Goal: Task Accomplishment & Management: Manage account settings

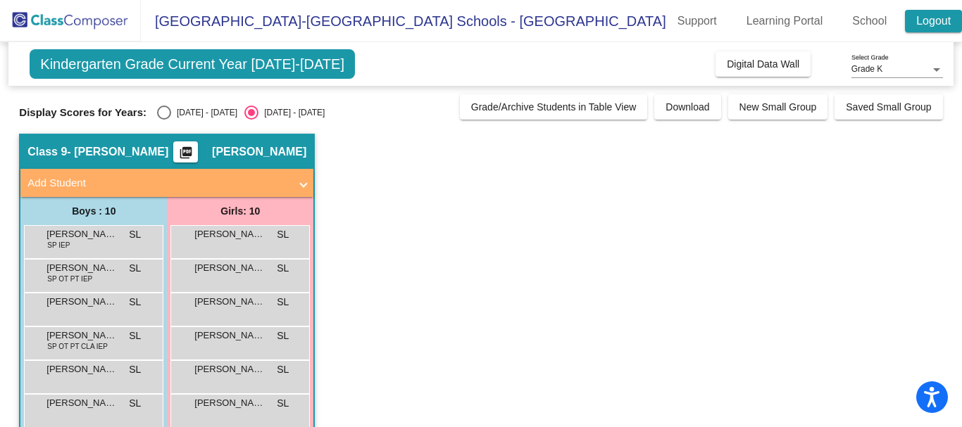
scroll to position [64, 0]
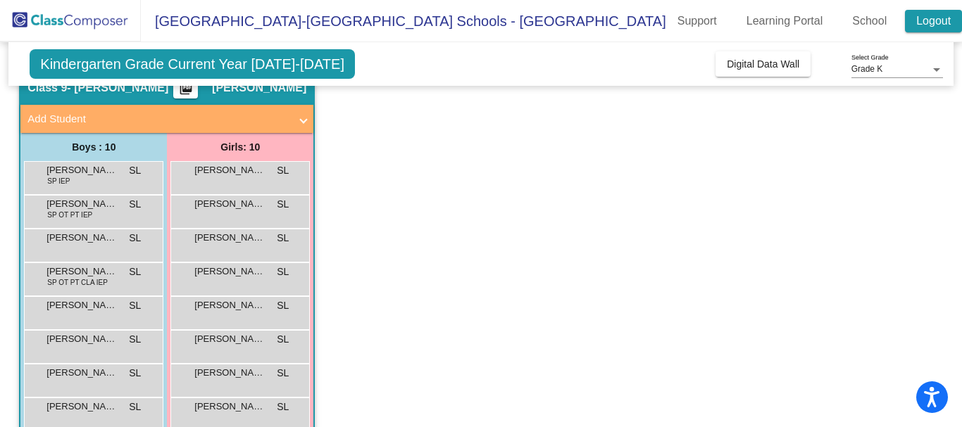
click at [933, 17] on link "Logout" at bounding box center [933, 21] width 57 height 23
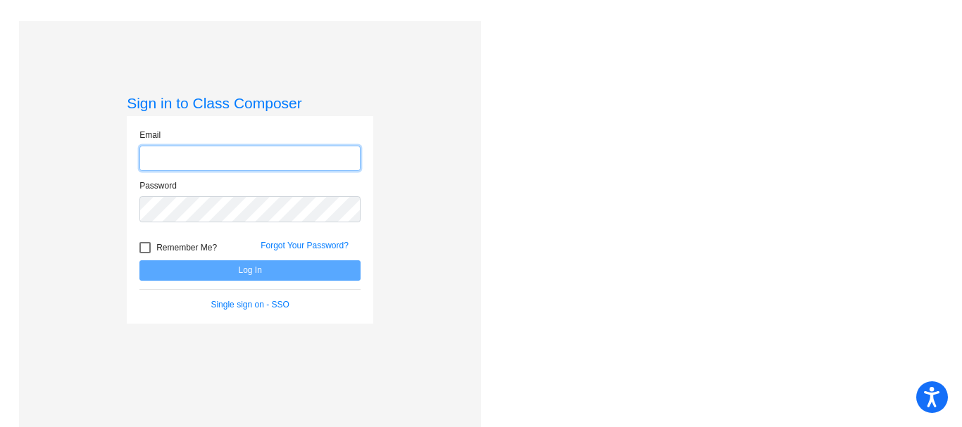
type input "[EMAIL_ADDRESS][DOMAIN_NAME]"
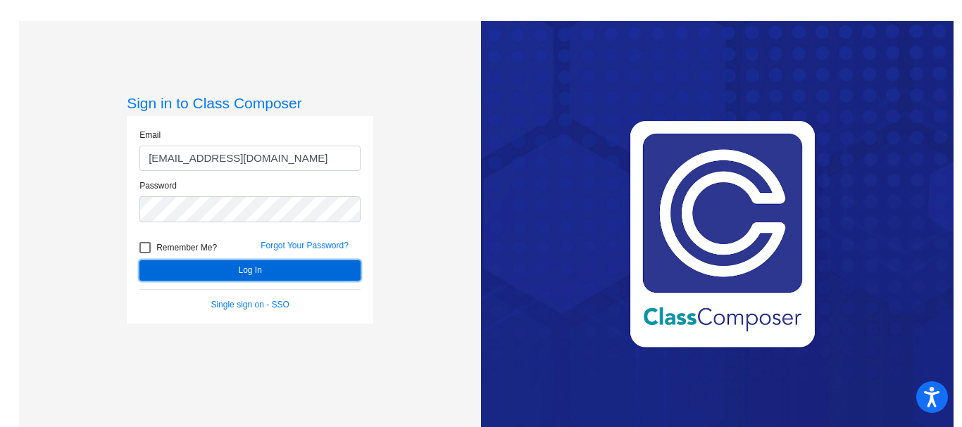
click at [258, 264] on button "Log In" at bounding box center [249, 271] width 221 height 20
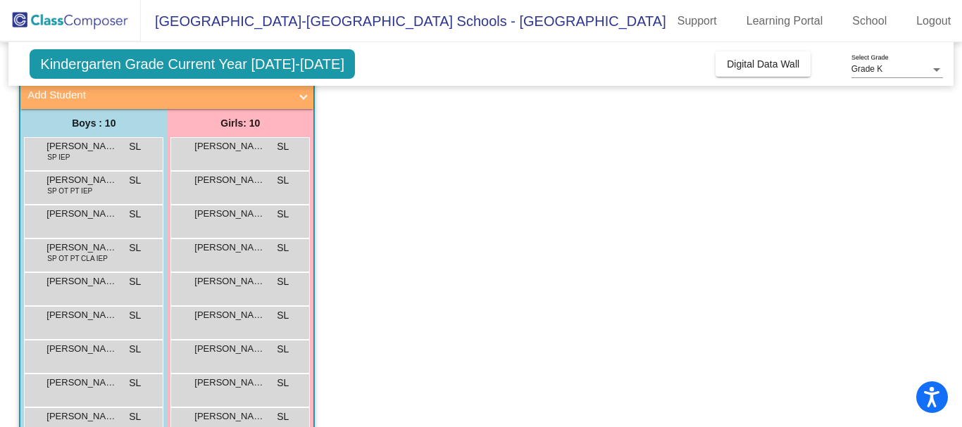
scroll to position [158, 0]
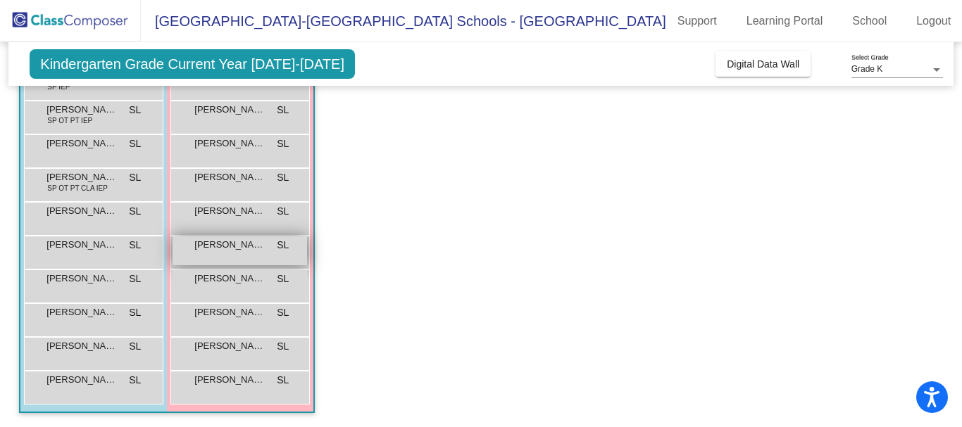
click at [244, 257] on div "[PERSON_NAME] SL lock do_not_disturb_alt" at bounding box center [240, 251] width 134 height 29
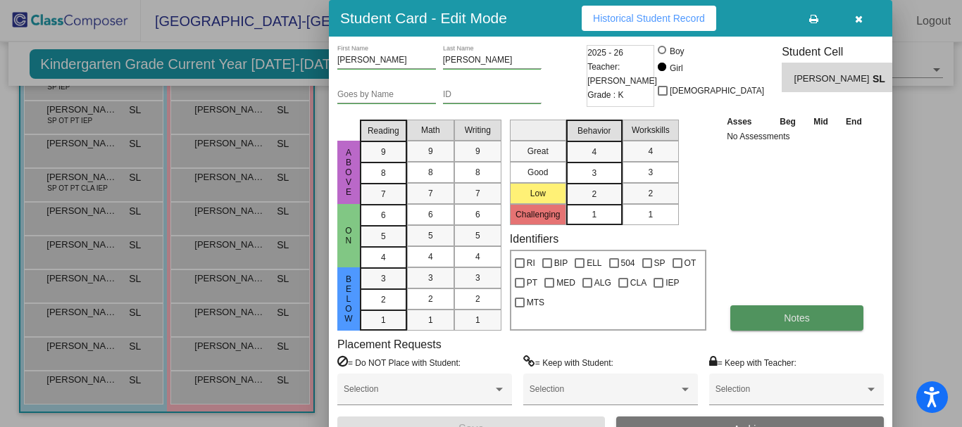
click at [801, 320] on span "Notes" at bounding box center [797, 318] width 26 height 11
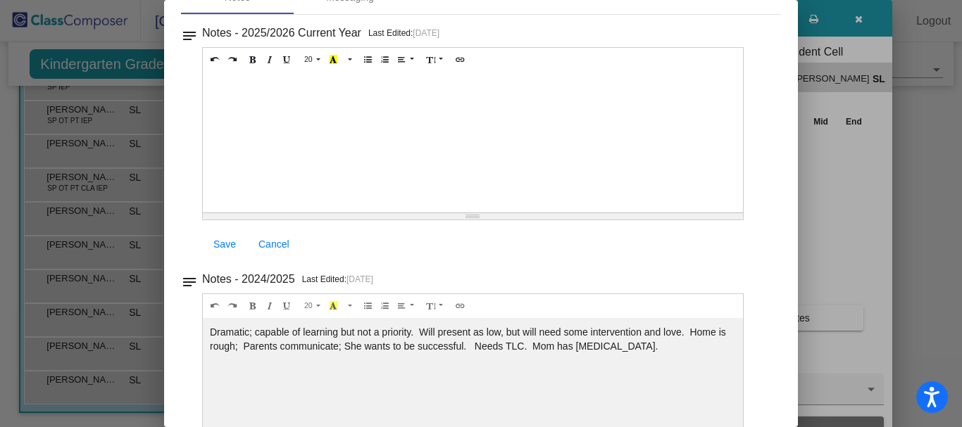
scroll to position [0, 0]
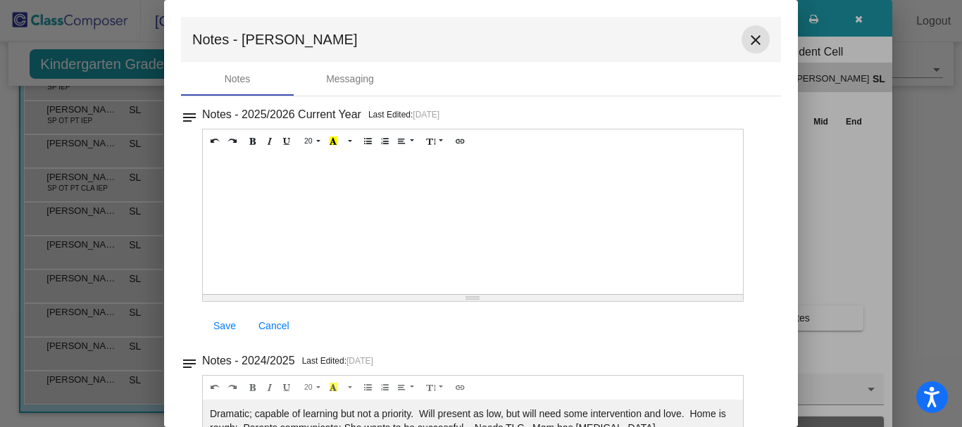
click at [747, 39] on mat-icon "close" at bounding box center [755, 40] width 17 height 17
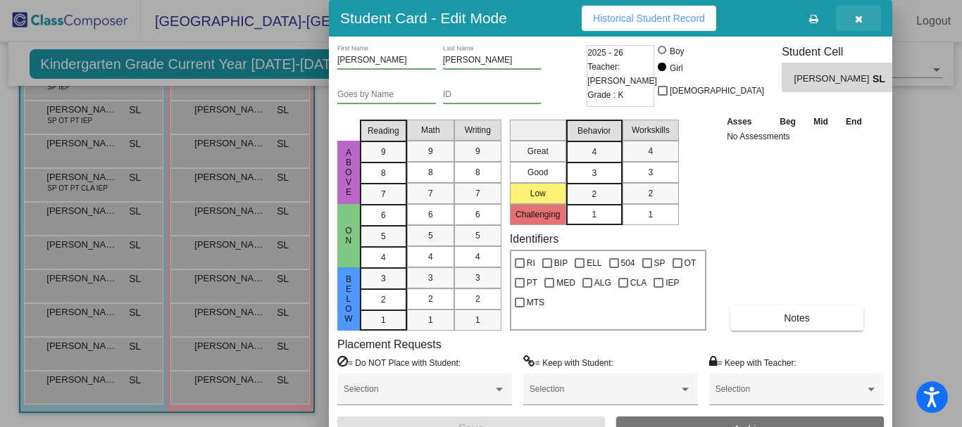
click at [860, 18] on icon "button" at bounding box center [859, 19] width 8 height 10
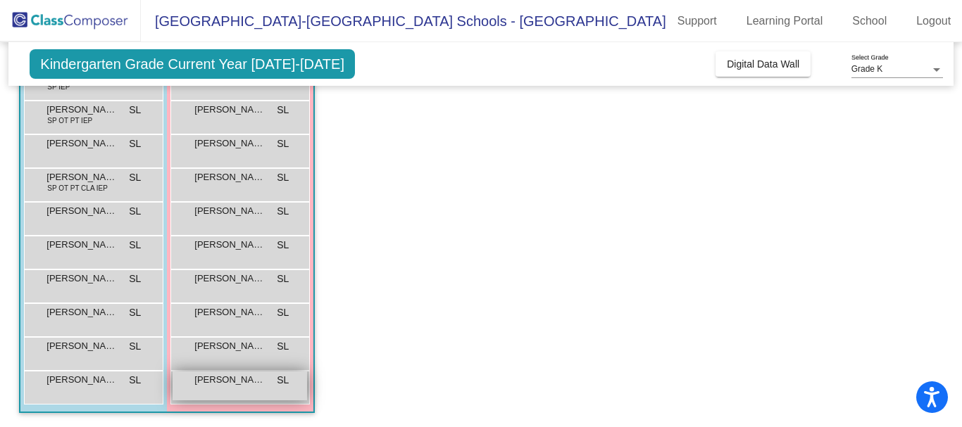
click at [247, 377] on span "[PERSON_NAME]" at bounding box center [229, 380] width 70 height 14
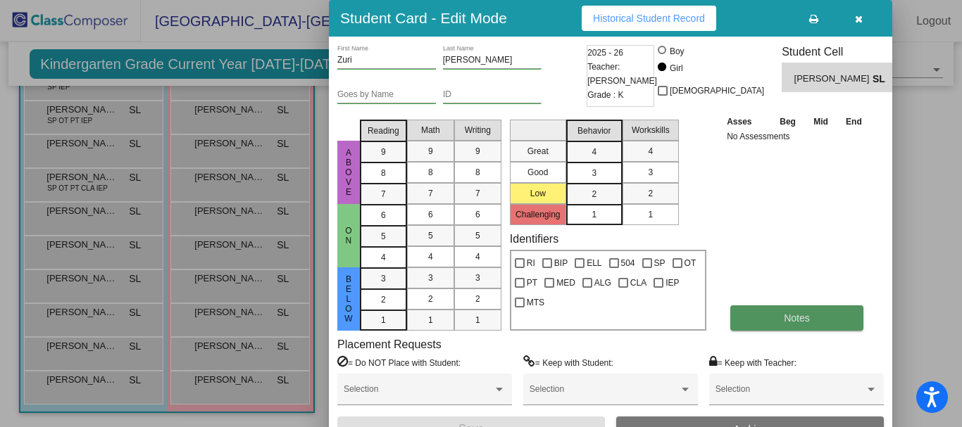
click at [834, 315] on button "Notes" at bounding box center [796, 318] width 133 height 25
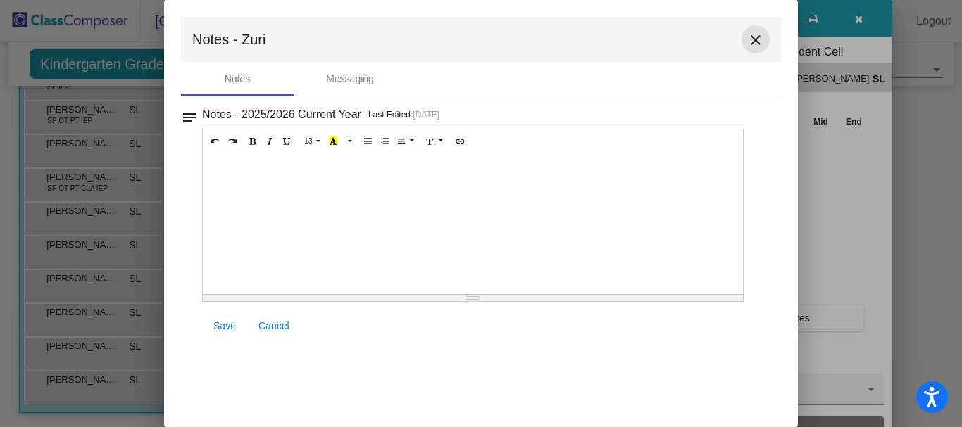
click at [760, 40] on mat-icon "close" at bounding box center [755, 40] width 17 height 17
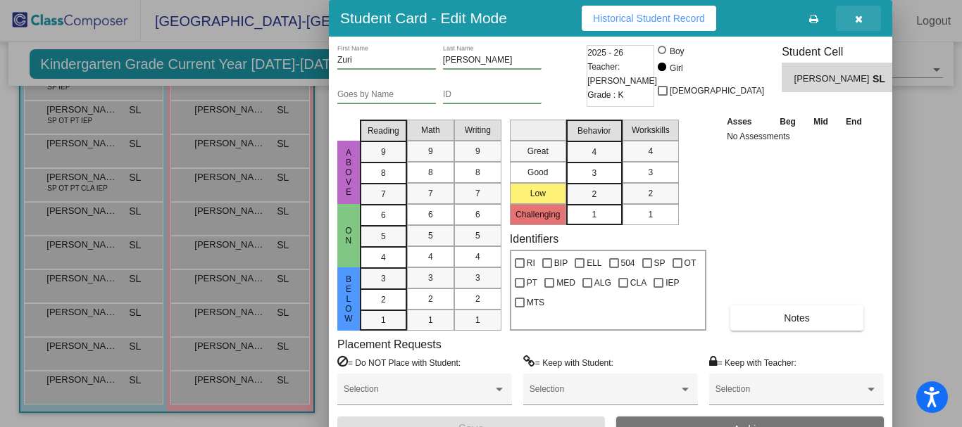
click at [860, 18] on icon "button" at bounding box center [859, 19] width 8 height 10
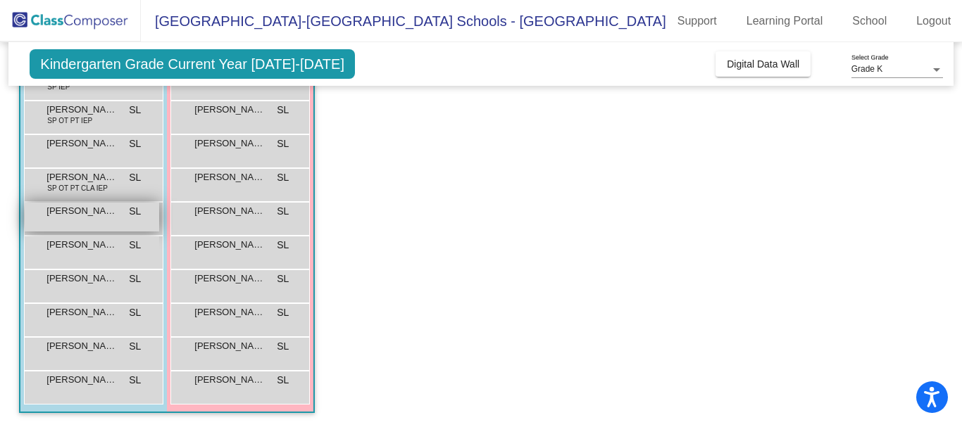
click at [80, 224] on div "[PERSON_NAME] SL lock do_not_disturb_alt" at bounding box center [92, 217] width 134 height 29
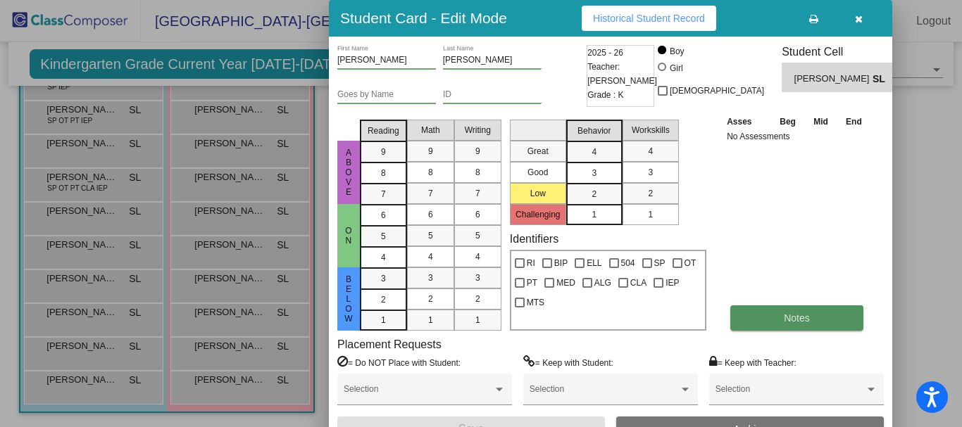
click at [798, 313] on span "Notes" at bounding box center [797, 318] width 26 height 11
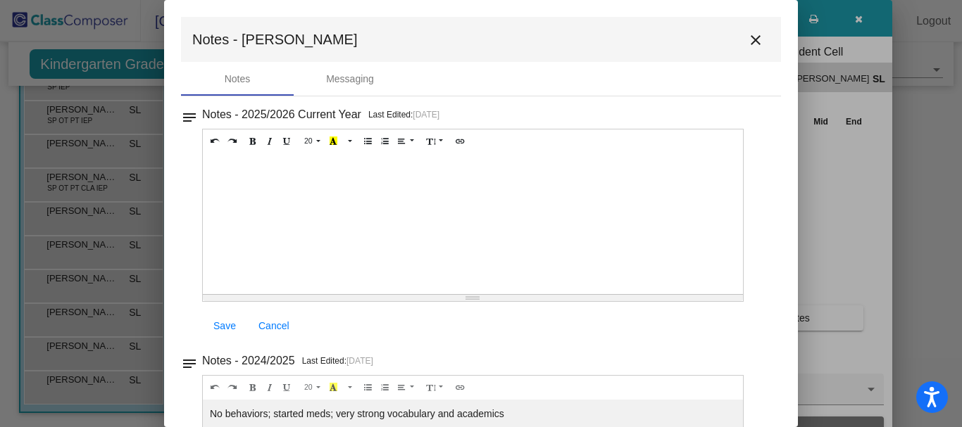
click at [751, 44] on mat-icon "close" at bounding box center [755, 40] width 17 height 17
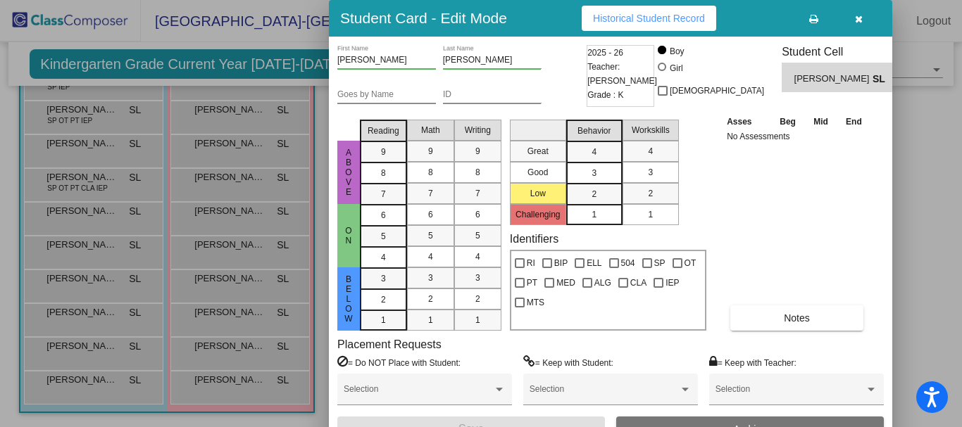
click at [858, 18] on icon "button" at bounding box center [859, 19] width 8 height 10
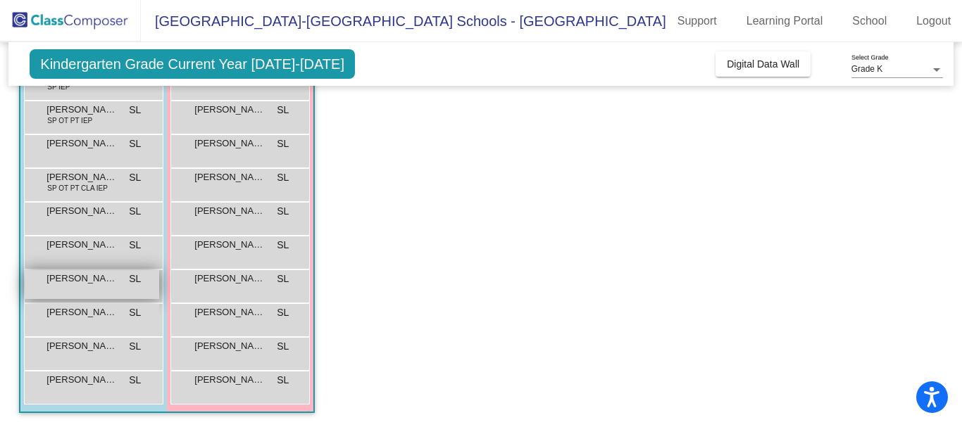
click at [55, 289] on div "[PERSON_NAME] [PERSON_NAME] lock do_not_disturb_alt" at bounding box center [92, 284] width 134 height 29
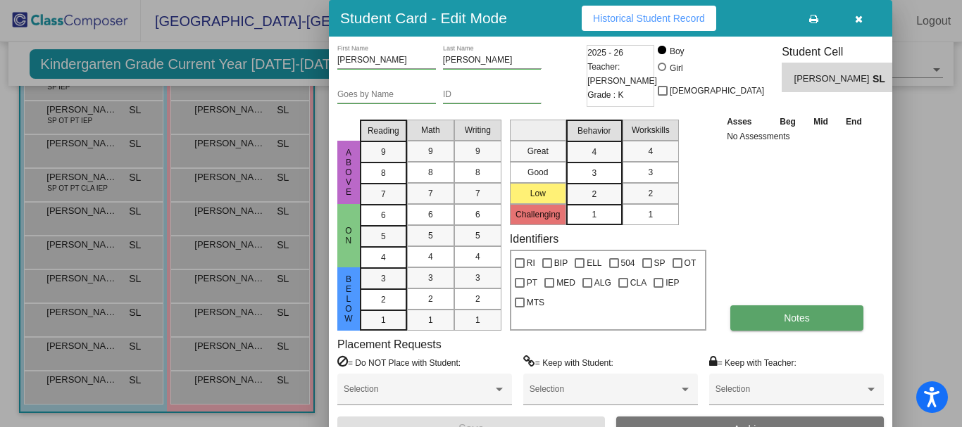
click at [785, 329] on button "Notes" at bounding box center [796, 318] width 133 height 25
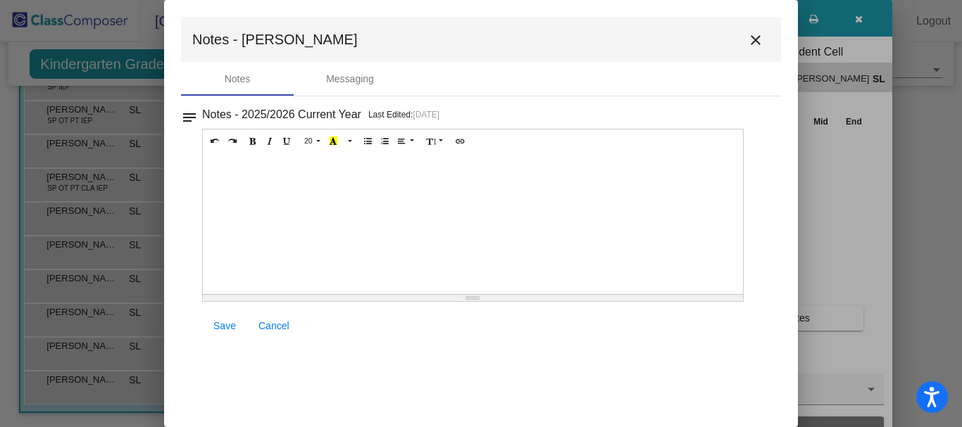
click at [758, 40] on mat-icon "close" at bounding box center [755, 40] width 17 height 17
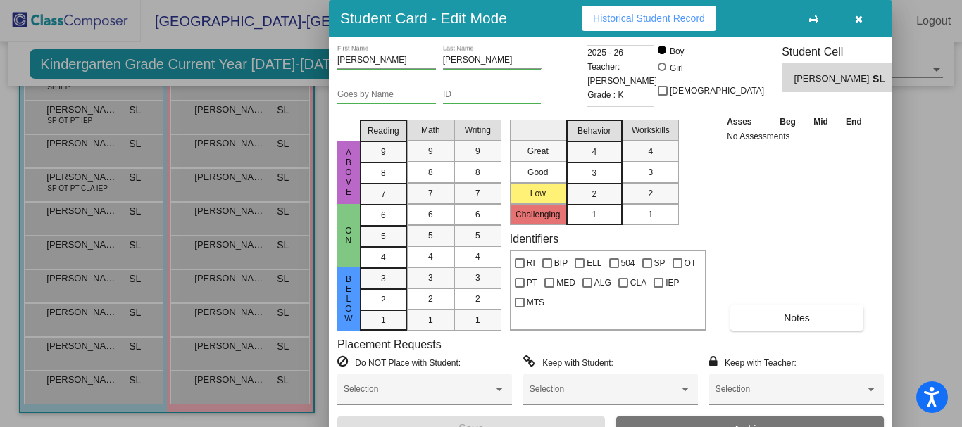
click at [860, 16] on icon "button" at bounding box center [859, 19] width 8 height 10
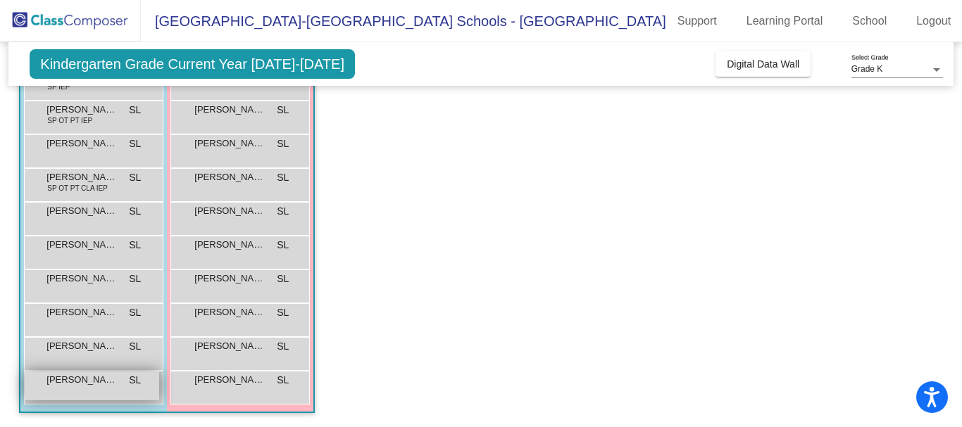
click at [75, 387] on span "[PERSON_NAME]" at bounding box center [81, 380] width 70 height 14
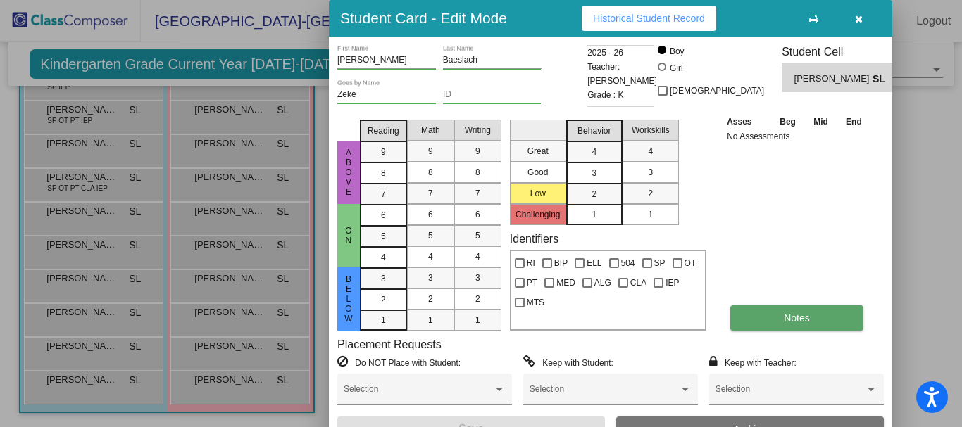
click at [822, 310] on button "Notes" at bounding box center [796, 318] width 133 height 25
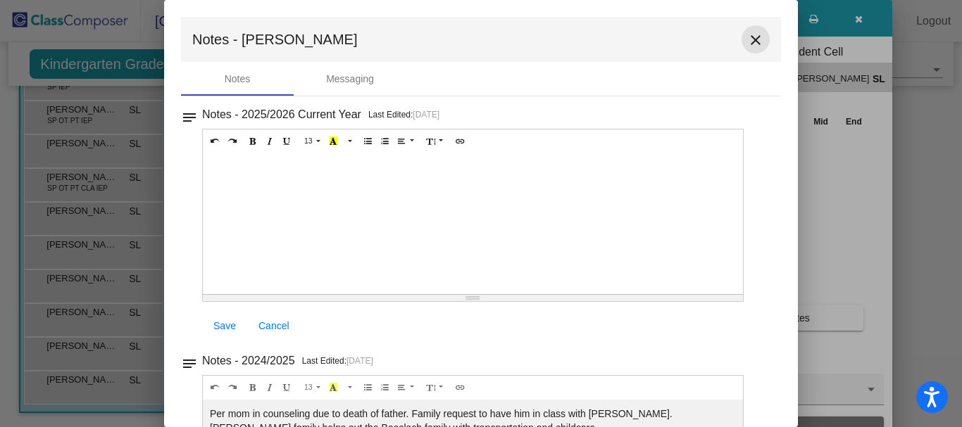
click at [748, 35] on mat-icon "close" at bounding box center [755, 40] width 17 height 17
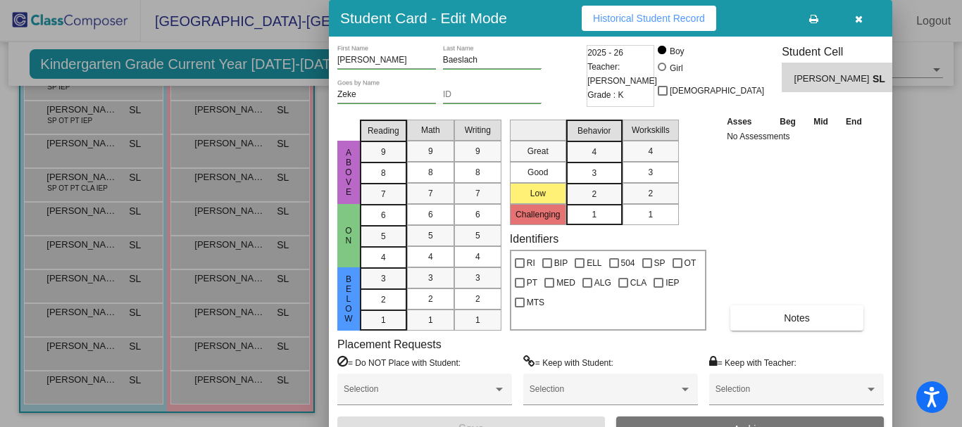
click at [856, 18] on icon "button" at bounding box center [859, 19] width 8 height 10
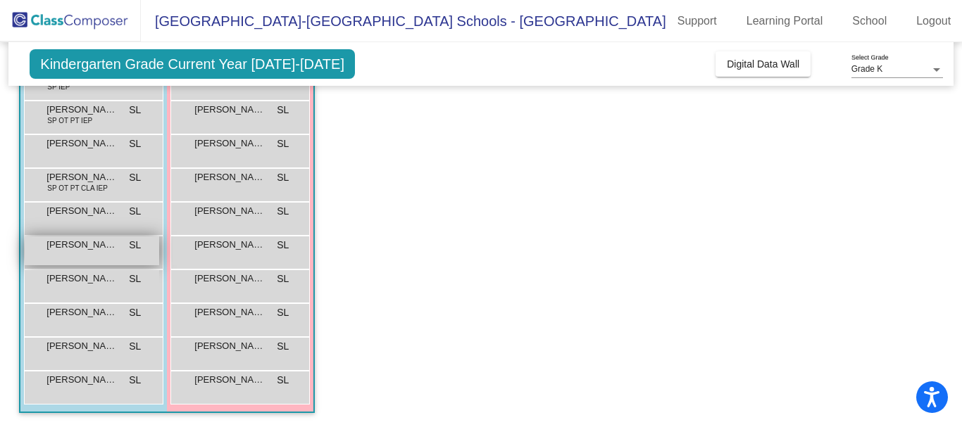
click at [81, 242] on span "[PERSON_NAME]" at bounding box center [81, 245] width 70 height 14
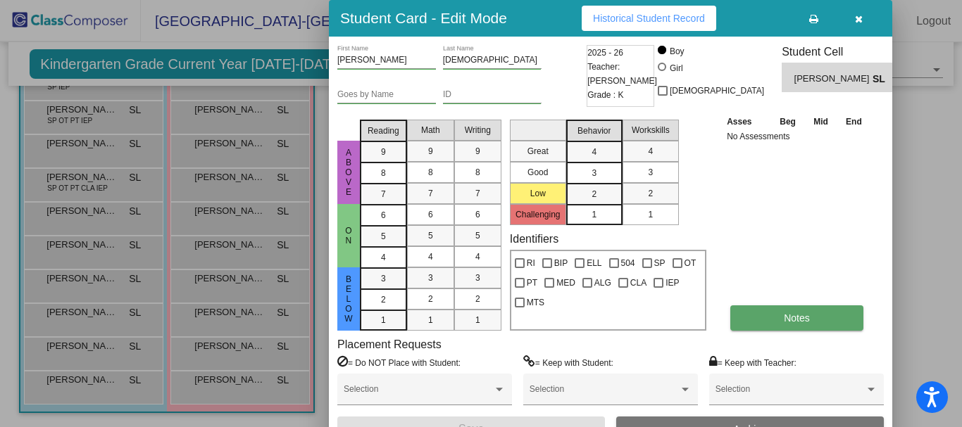
click at [810, 321] on button "Notes" at bounding box center [796, 318] width 133 height 25
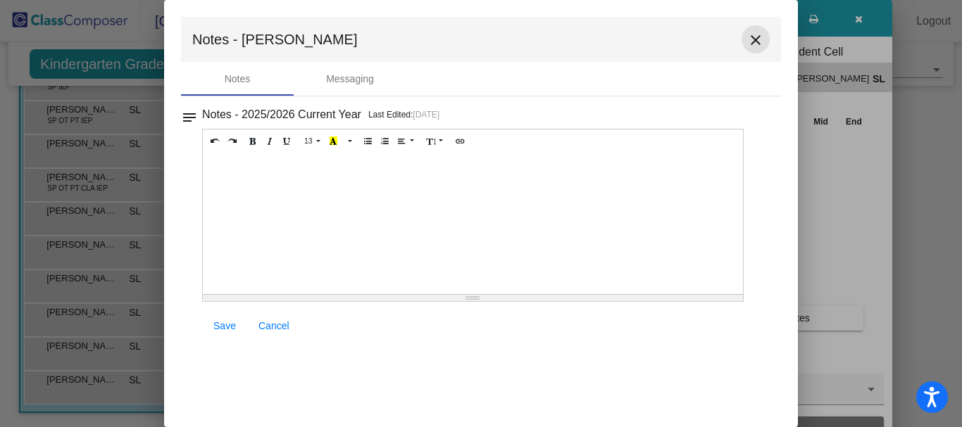
click at [757, 38] on mat-icon "close" at bounding box center [755, 40] width 17 height 17
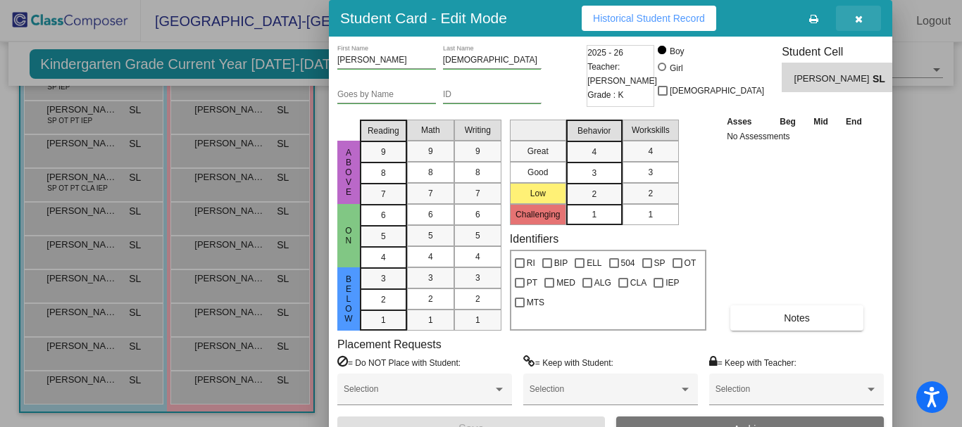
click at [855, 18] on icon "button" at bounding box center [859, 19] width 8 height 10
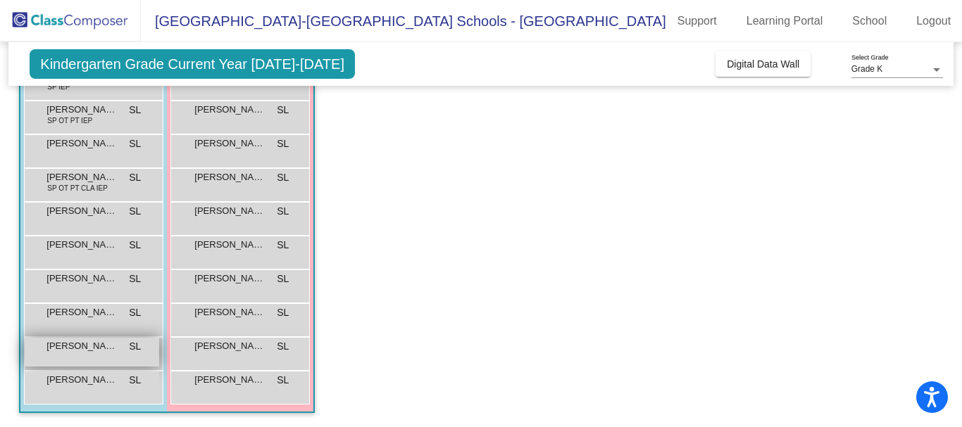
click at [61, 346] on span "[PERSON_NAME]" at bounding box center [81, 346] width 70 height 14
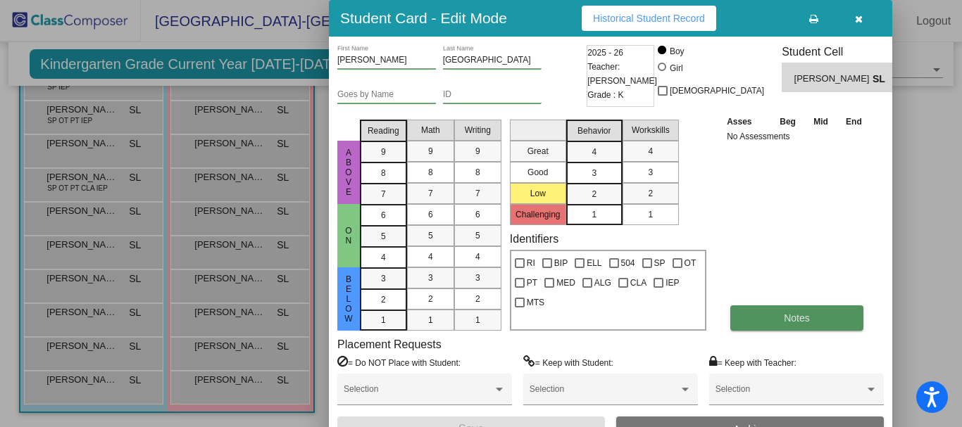
click at [796, 320] on span "Notes" at bounding box center [797, 318] width 26 height 11
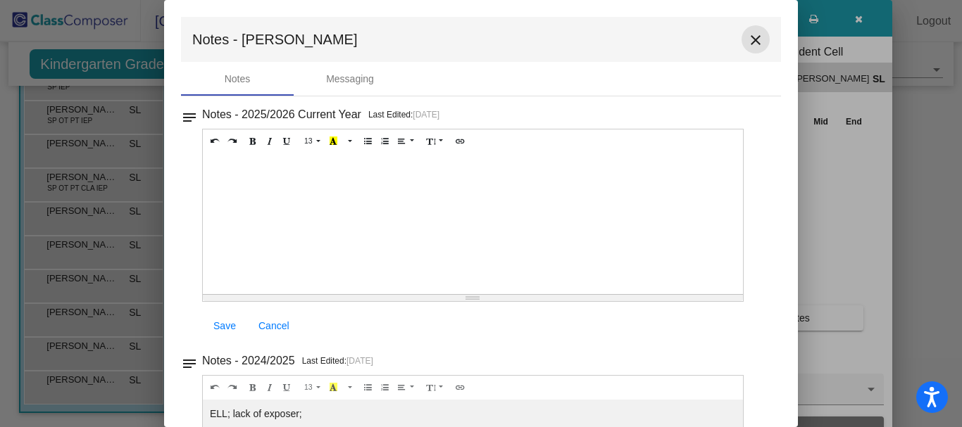
click at [747, 42] on mat-icon "close" at bounding box center [755, 40] width 17 height 17
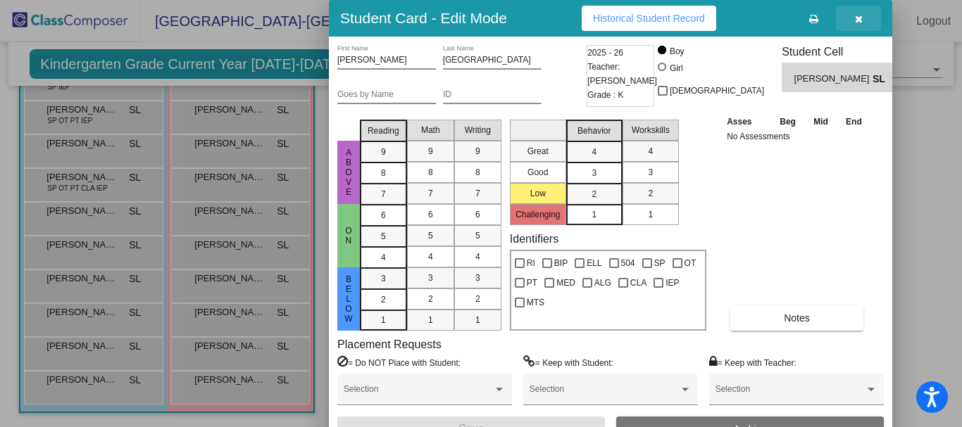
click at [861, 14] on icon "button" at bounding box center [859, 19] width 8 height 10
